Goal: Find specific page/section: Find specific page/section

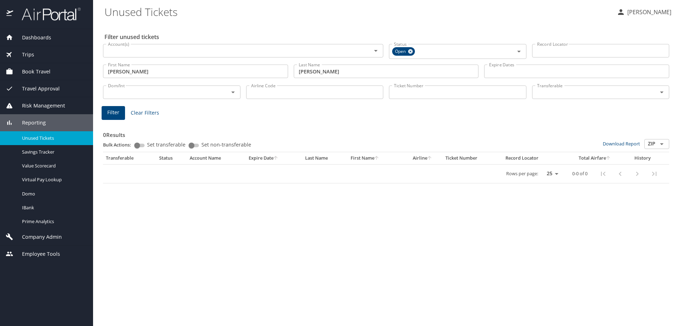
click at [52, 39] on div "Dashboards" at bounding box center [47, 38] width 82 height 8
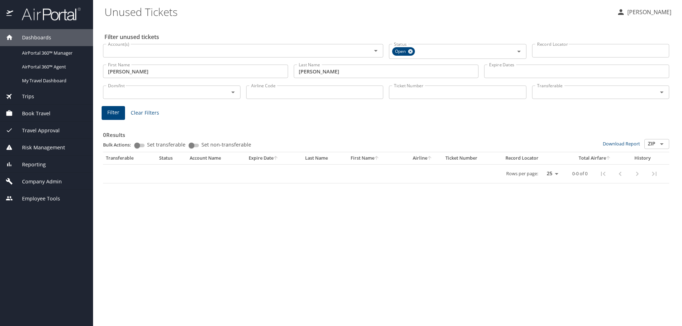
click at [45, 150] on span "Risk Management" at bounding box center [39, 148] width 52 height 8
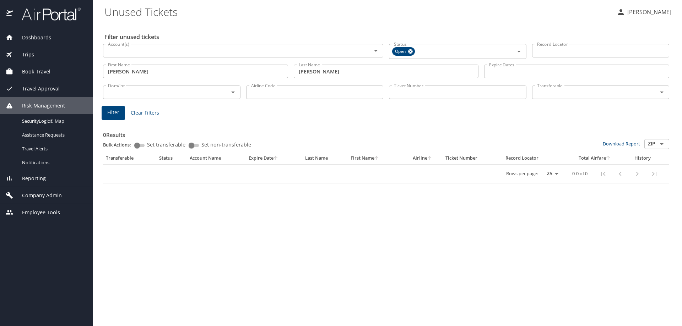
click at [37, 177] on span "Reporting" at bounding box center [29, 179] width 33 height 8
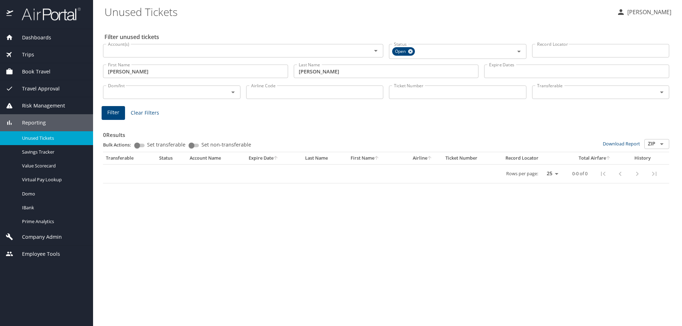
click at [26, 233] on span "Company Admin" at bounding box center [37, 237] width 49 height 8
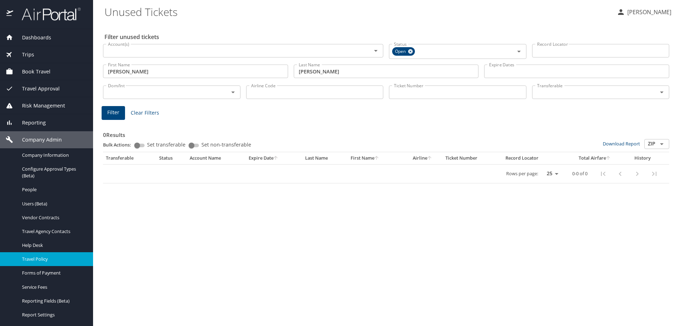
click at [39, 260] on span "Travel Policy" at bounding box center [53, 259] width 62 height 7
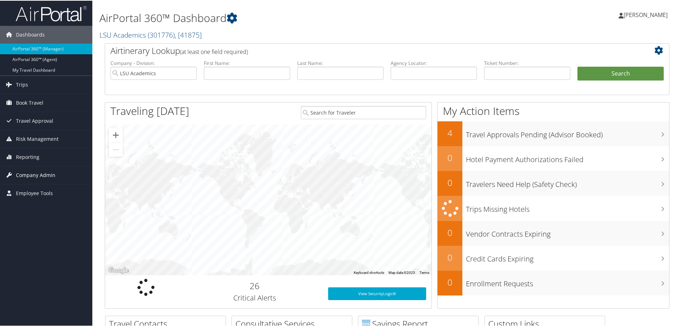
click at [21, 175] on span "Company Admin" at bounding box center [35, 175] width 39 height 18
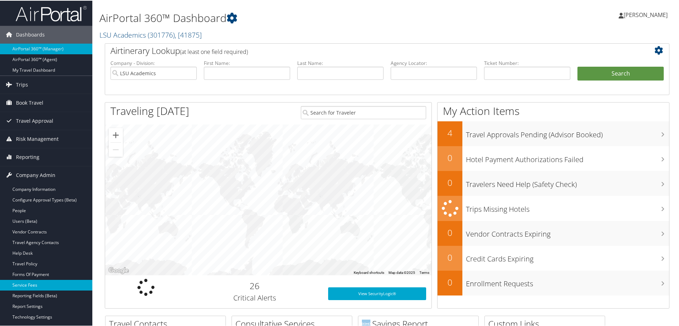
click at [21, 281] on link "Service Fees" at bounding box center [46, 284] width 92 height 11
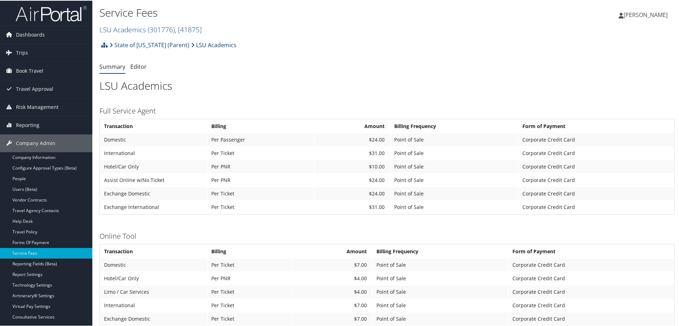
click at [209, 43] on link "LSU Academics" at bounding box center [213, 44] width 45 height 14
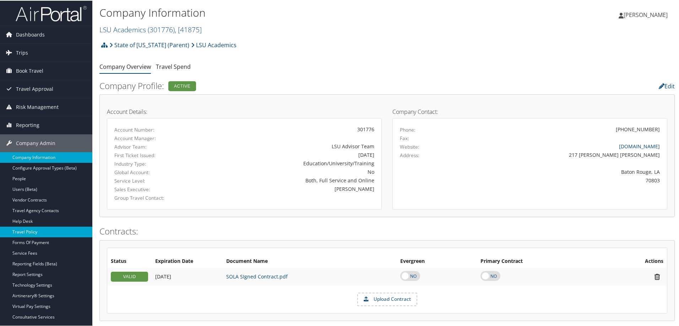
click at [31, 232] on link "Travel Policy" at bounding box center [46, 231] width 92 height 11
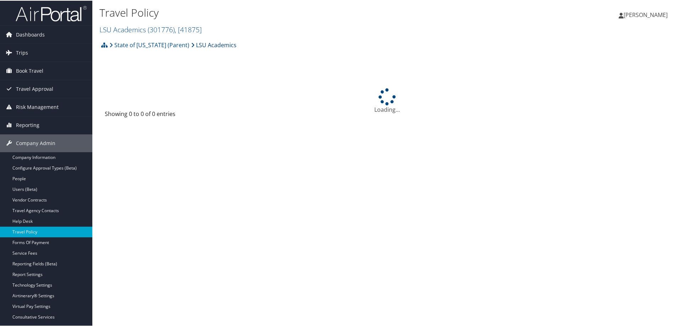
click at [191, 42] on link "LSU Academics" at bounding box center [213, 44] width 45 height 14
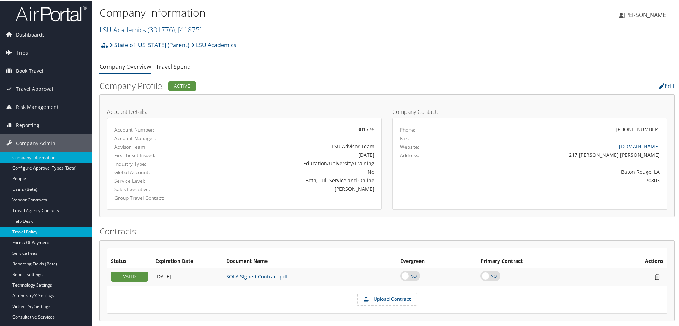
click at [29, 232] on link "Travel Policy" at bounding box center [46, 231] width 92 height 11
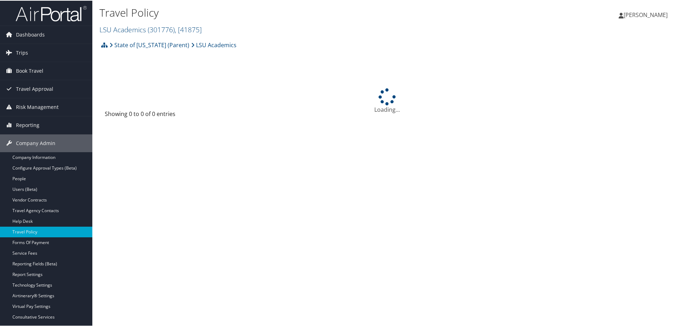
click at [175, 29] on span "( 301776 )" at bounding box center [161, 29] width 27 height 10
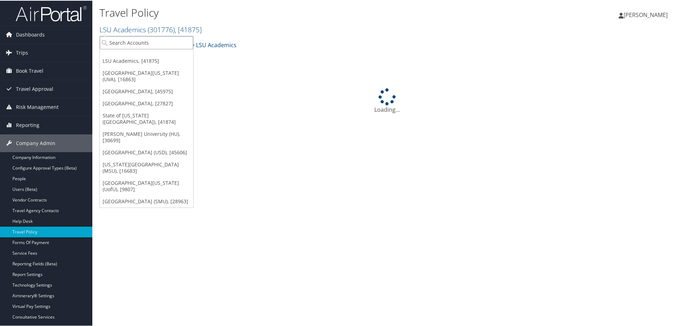
click at [169, 48] on input "search" at bounding box center [146, 41] width 93 height 13
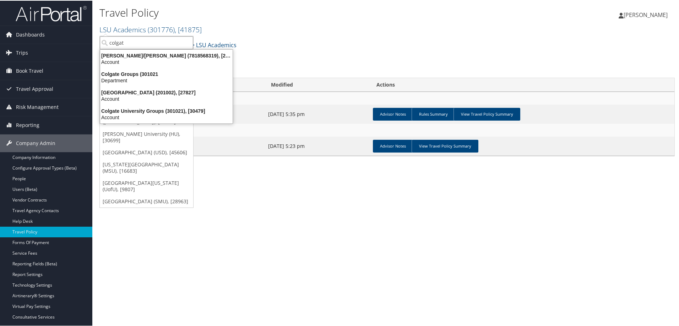
type input "colgate"
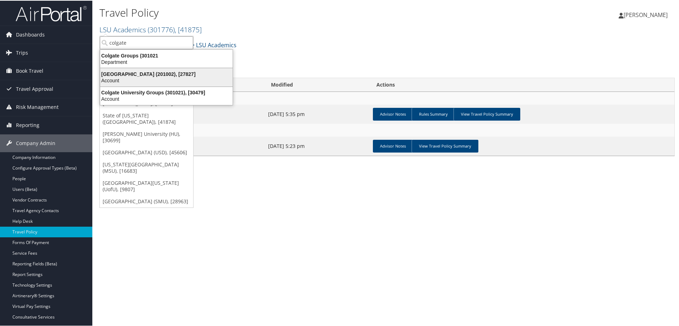
click at [171, 78] on div "Account" at bounding box center [166, 80] width 141 height 6
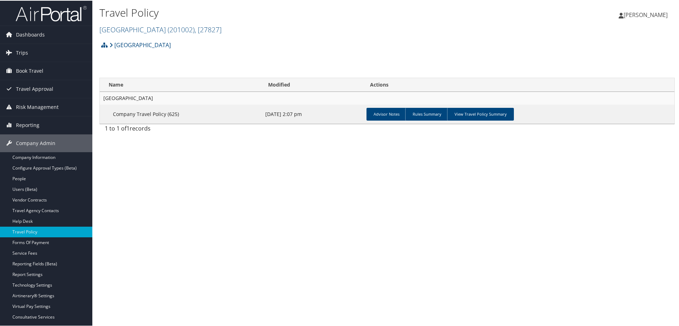
click at [498, 122] on td "Advisor Notes Rules Summary View Travel Policy Summary" at bounding box center [519, 113] width 311 height 19
click at [498, 115] on link "View Travel Policy Summary" at bounding box center [480, 113] width 67 height 13
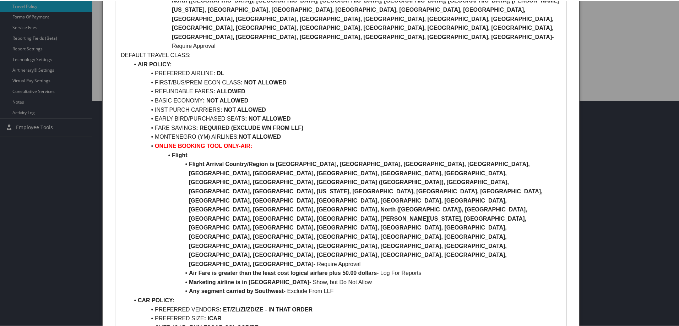
scroll to position [213, 0]
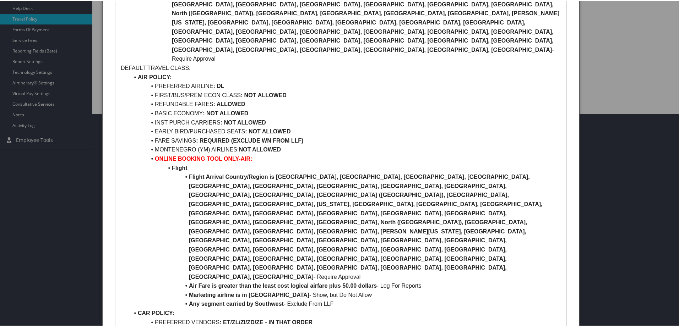
click at [590, 169] on div at bounding box center [341, 163] width 682 height 326
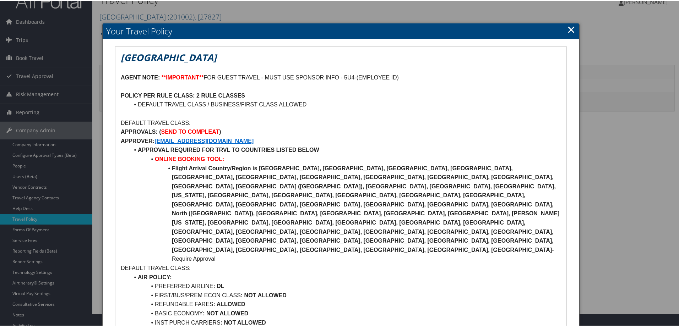
scroll to position [0, 0]
